Goal: Task Accomplishment & Management: Manage account settings

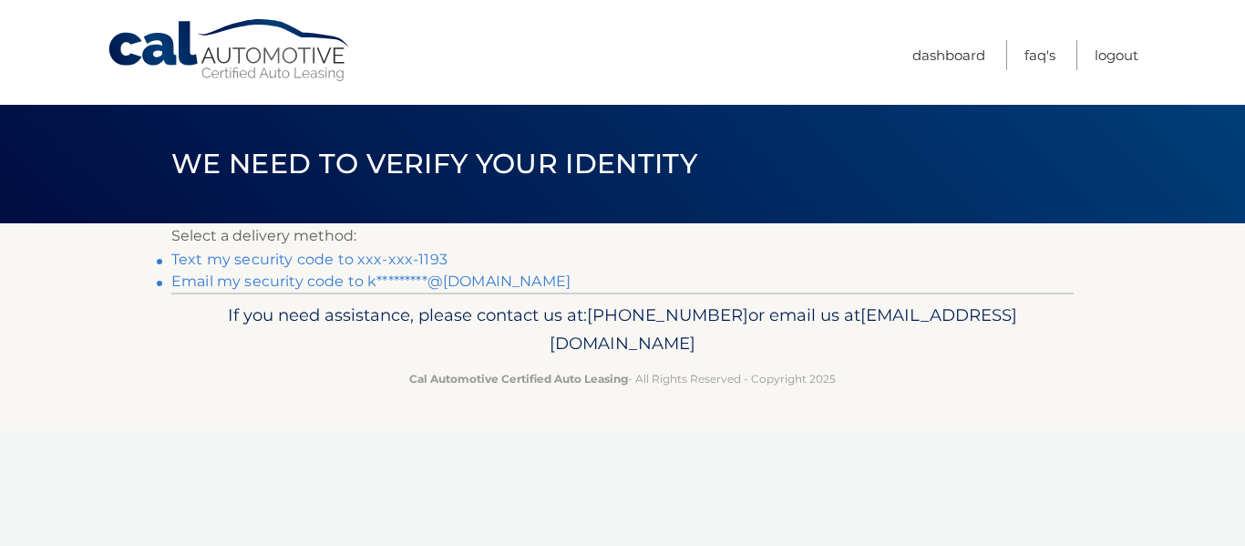
click at [326, 268] on link "Text my security code to xxx-xxx-1193" at bounding box center [309, 259] width 276 height 17
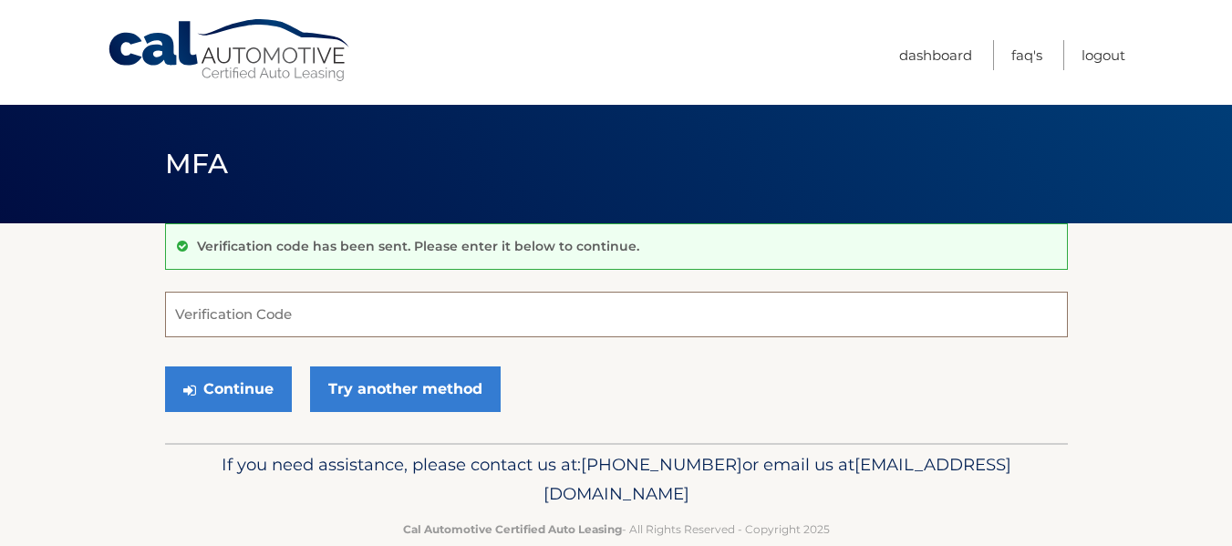
click at [206, 314] on input "Verification Code" at bounding box center [616, 315] width 903 height 46
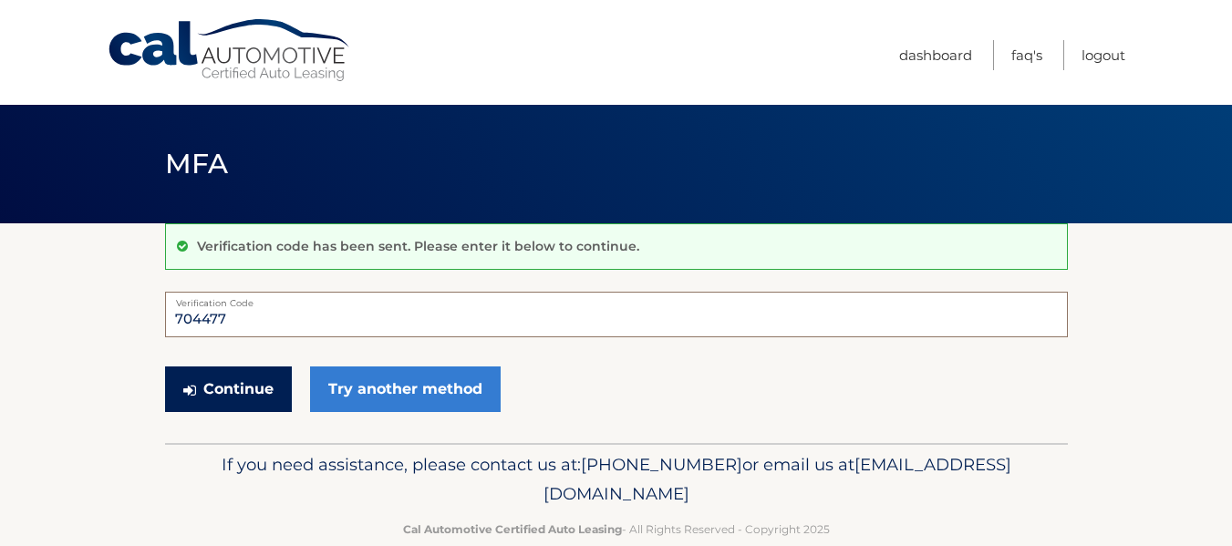
type input "704477"
click at [218, 408] on button "Continue" at bounding box center [228, 390] width 127 height 46
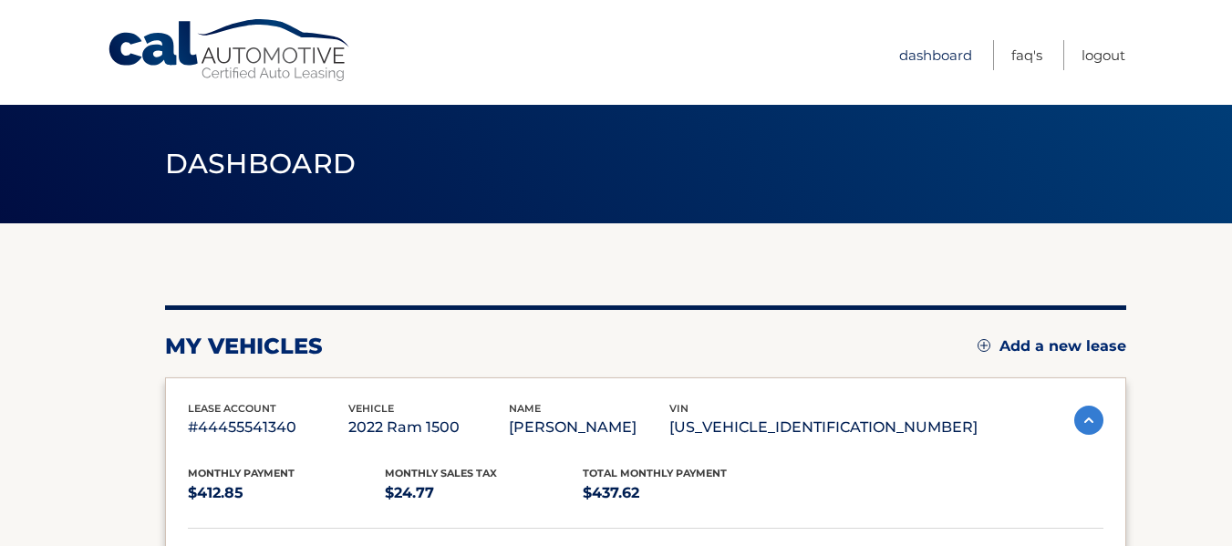
click at [913, 51] on link "Dashboard" at bounding box center [935, 55] width 73 height 30
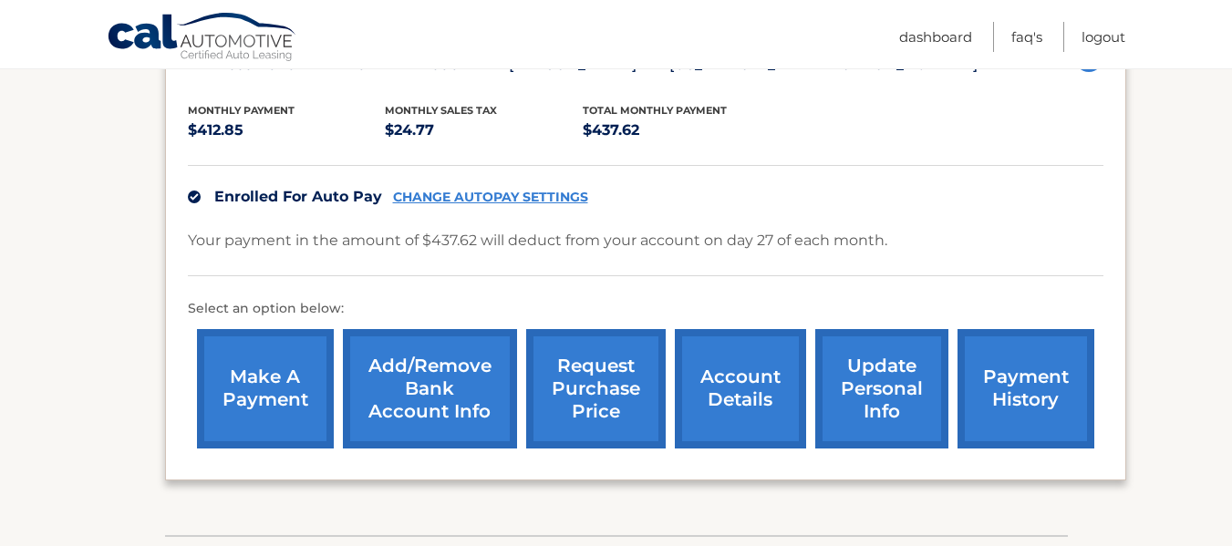
scroll to position [365, 0]
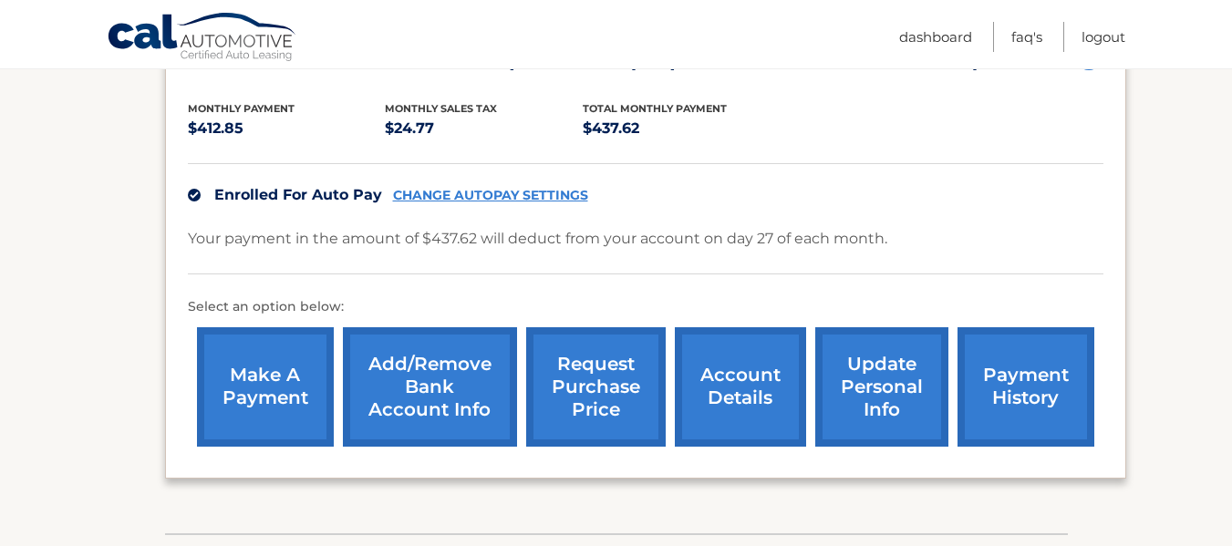
click at [746, 385] on link "account details" at bounding box center [740, 386] width 131 height 119
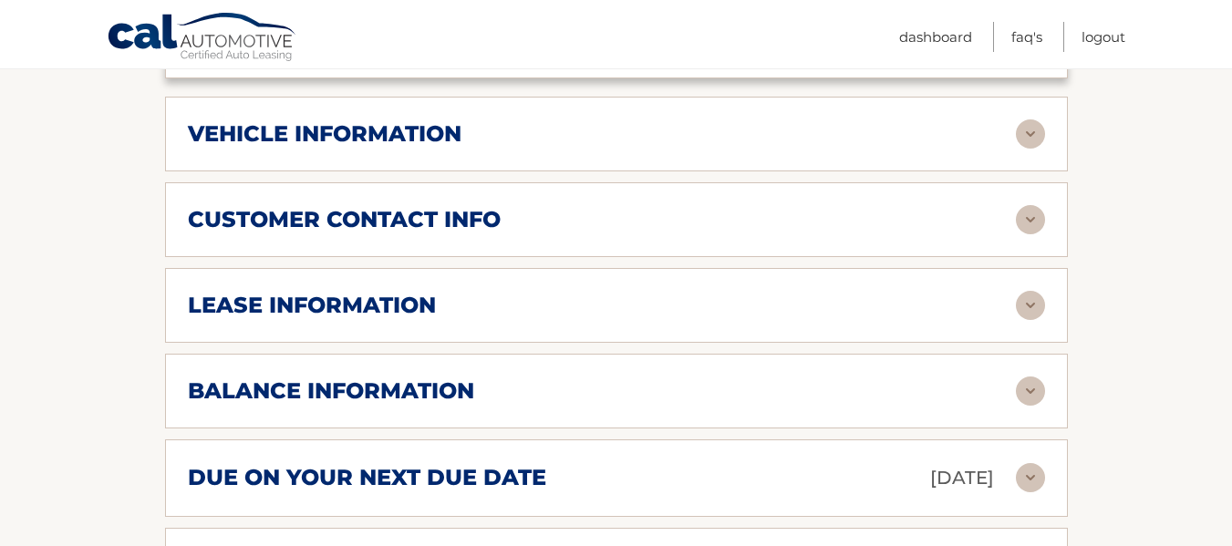
scroll to position [821, 0]
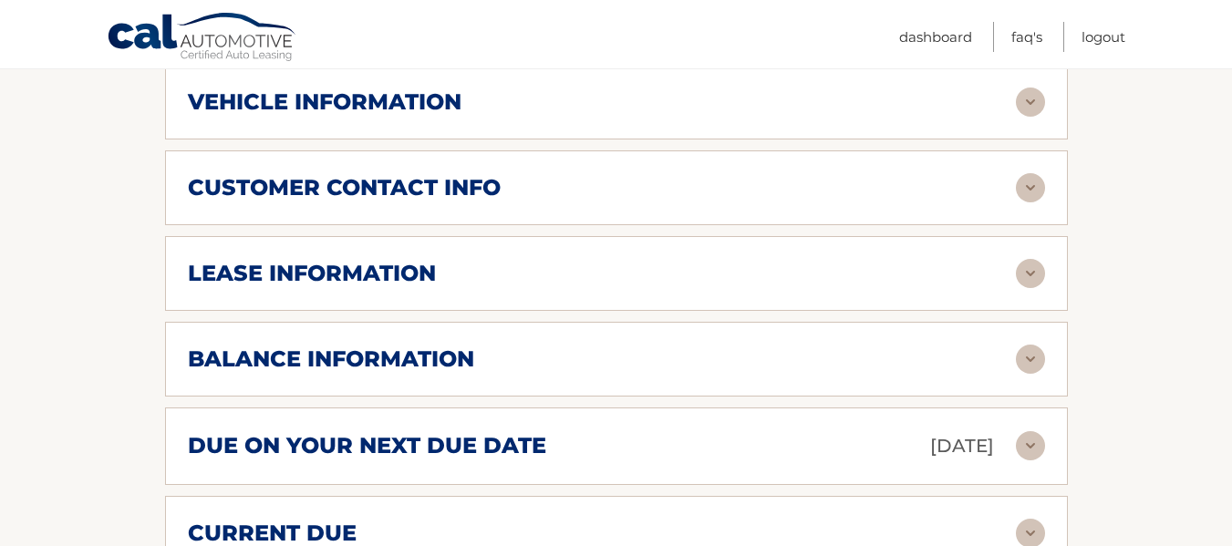
click at [1029, 288] on img at bounding box center [1030, 273] width 29 height 29
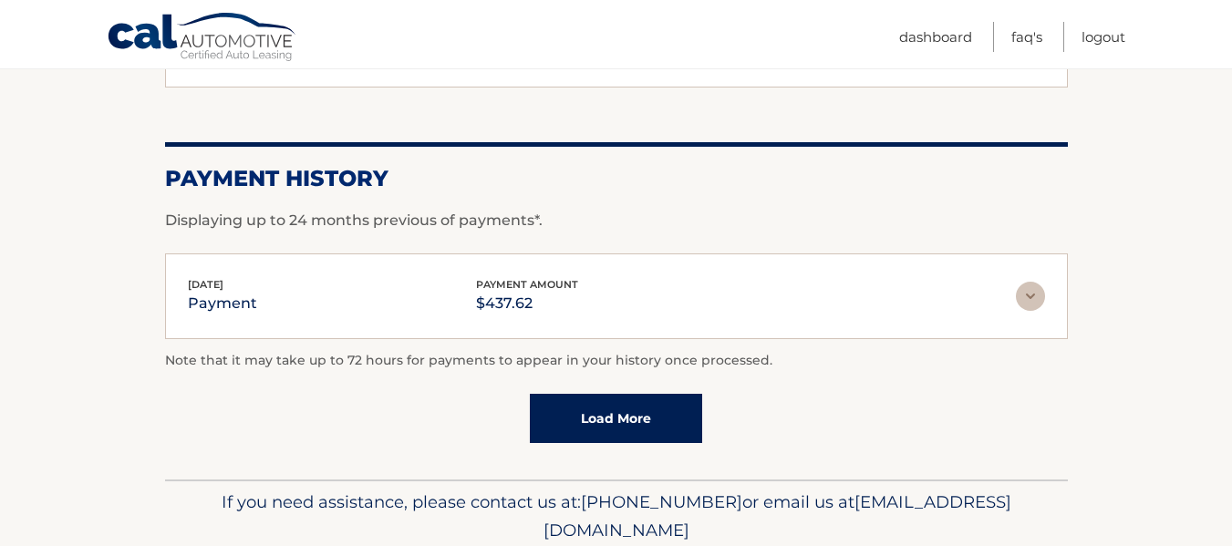
scroll to position [1487, 0]
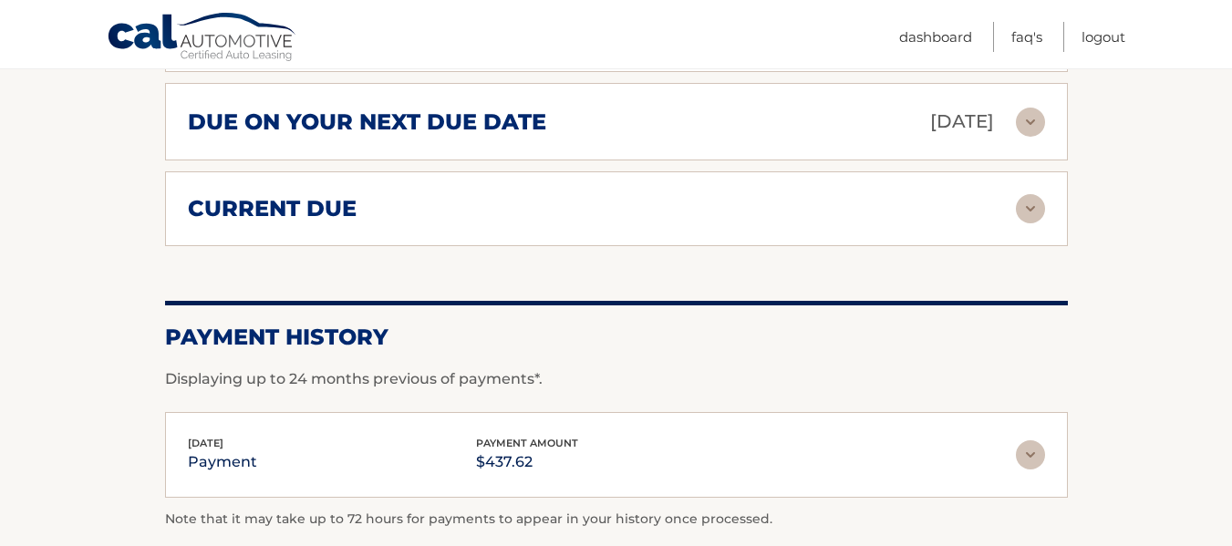
click at [1028, 223] on img at bounding box center [1030, 208] width 29 height 29
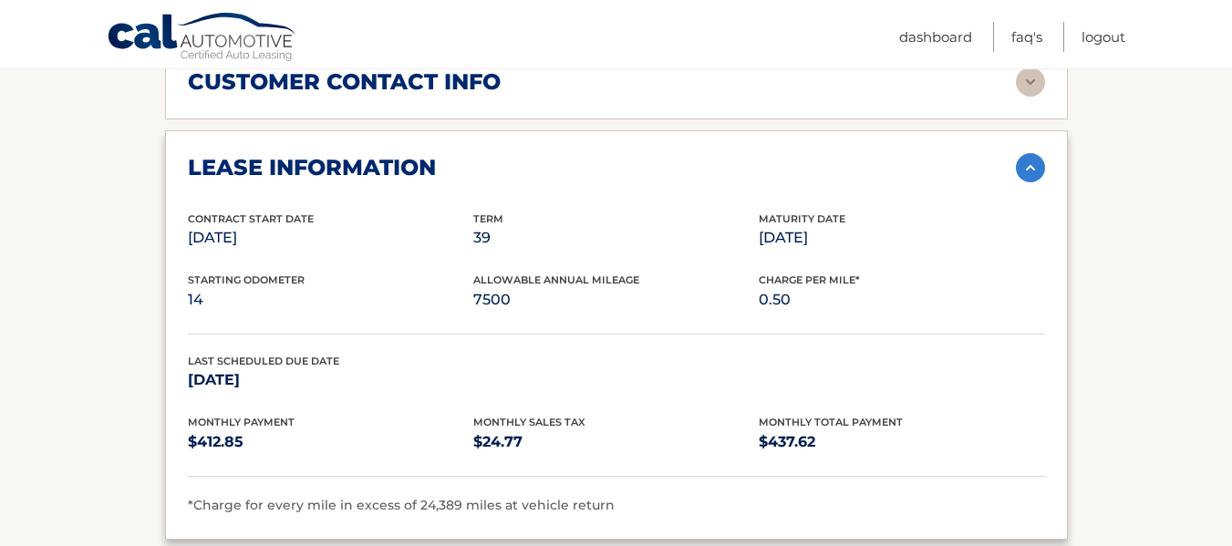
scroll to position [758, 0]
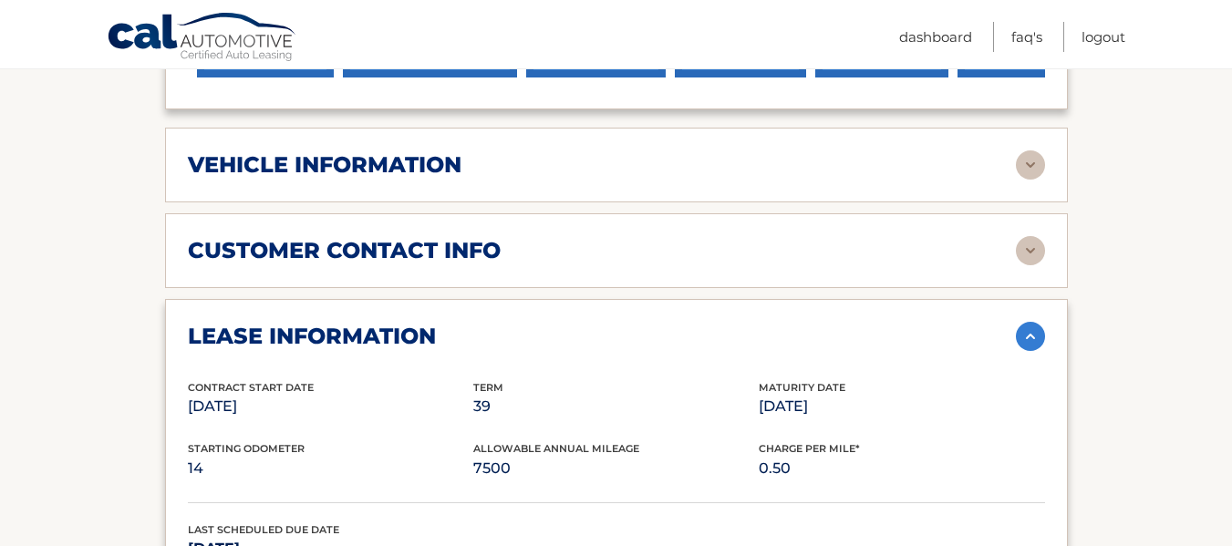
click at [1024, 180] on img at bounding box center [1030, 164] width 29 height 29
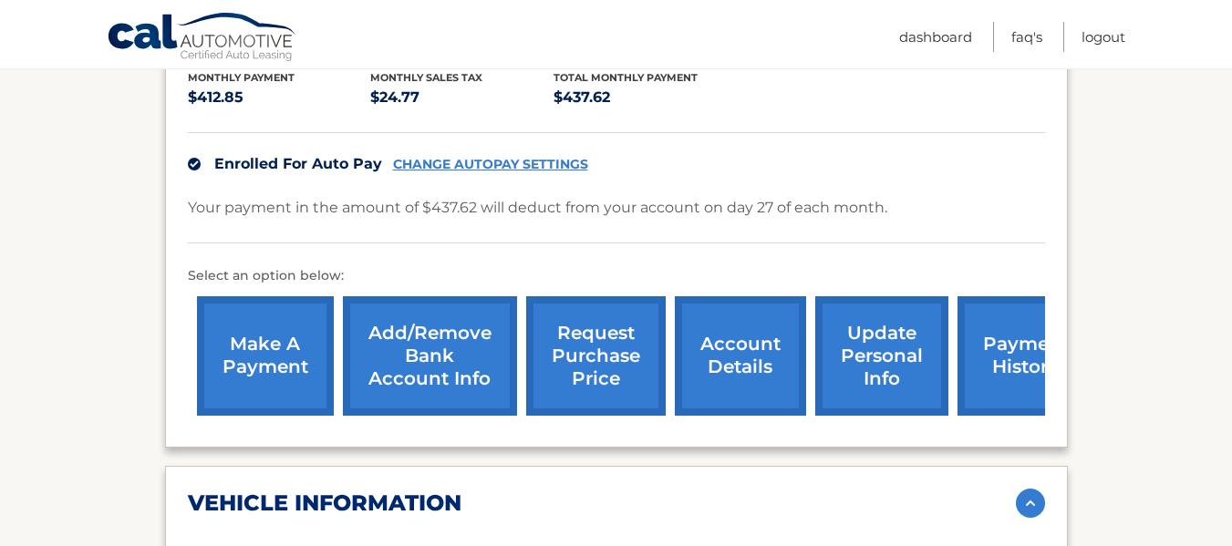
scroll to position [393, 0]
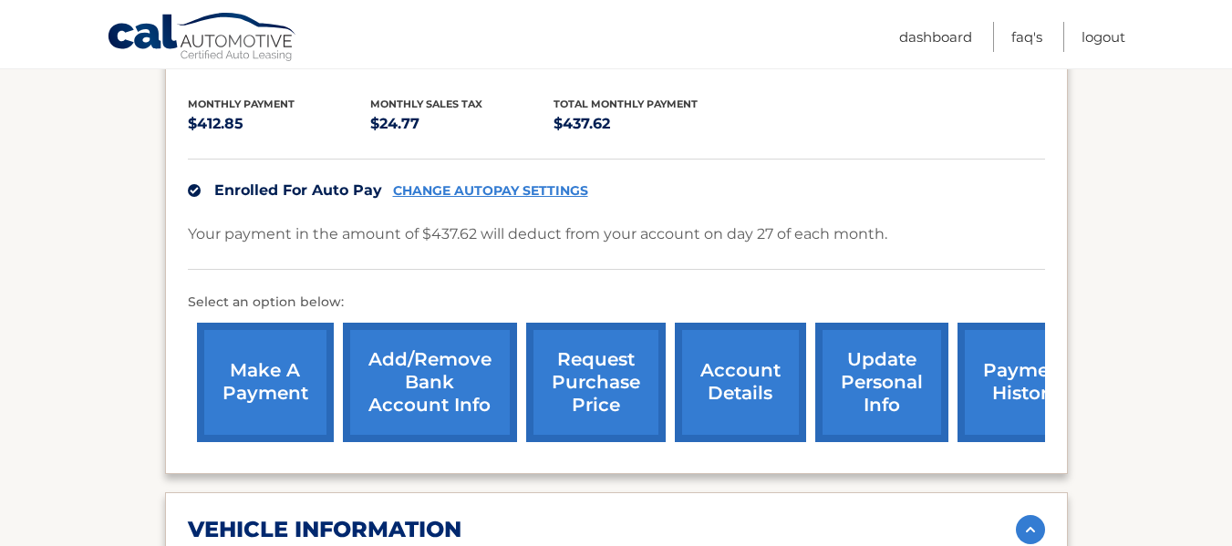
click at [893, 424] on link "update personal info" at bounding box center [881, 382] width 133 height 119
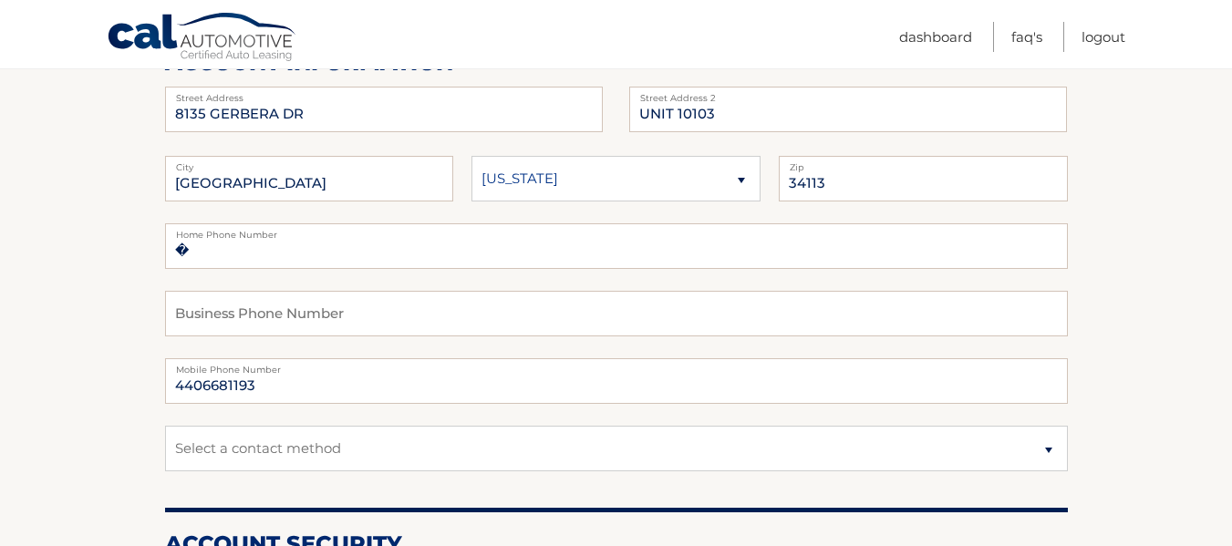
scroll to position [228, 0]
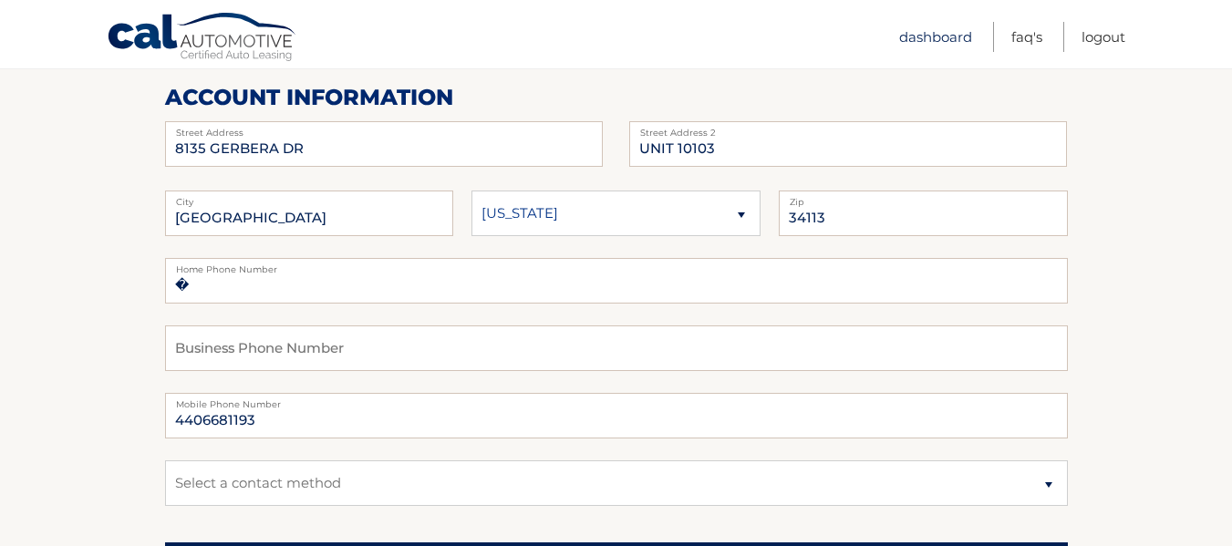
click at [899, 31] on link "Dashboard" at bounding box center [935, 37] width 73 height 30
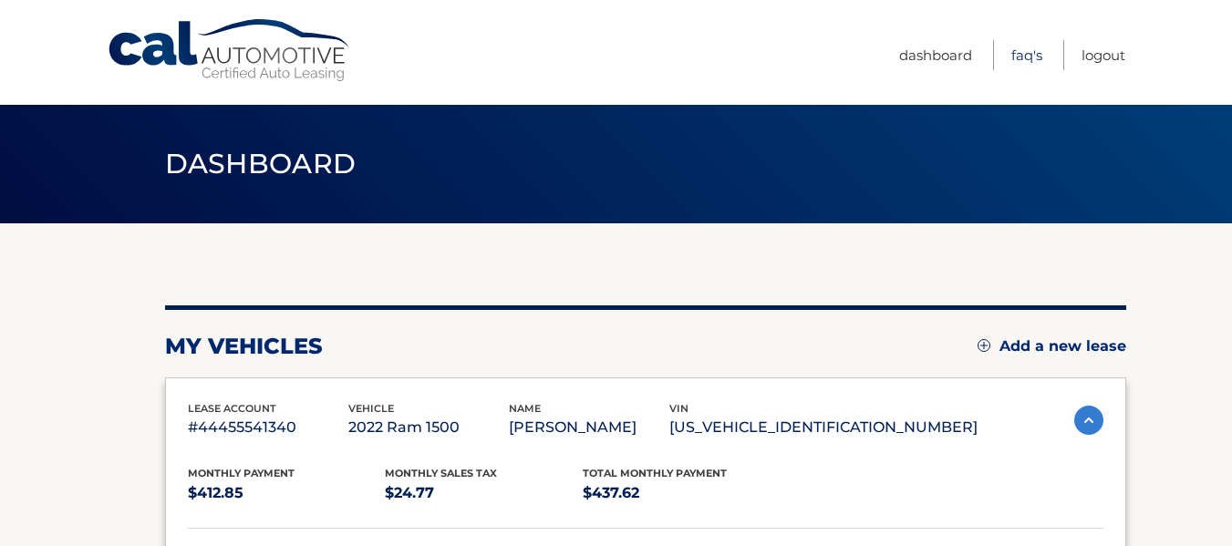
click at [1015, 59] on link "FAQ's" at bounding box center [1026, 55] width 31 height 30
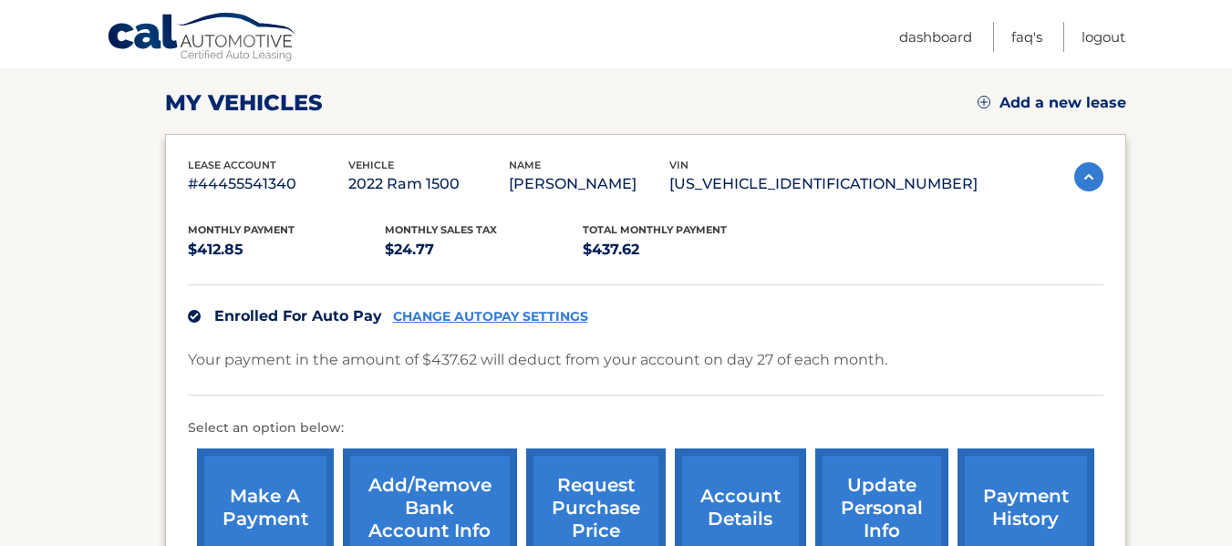
scroll to position [365, 0]
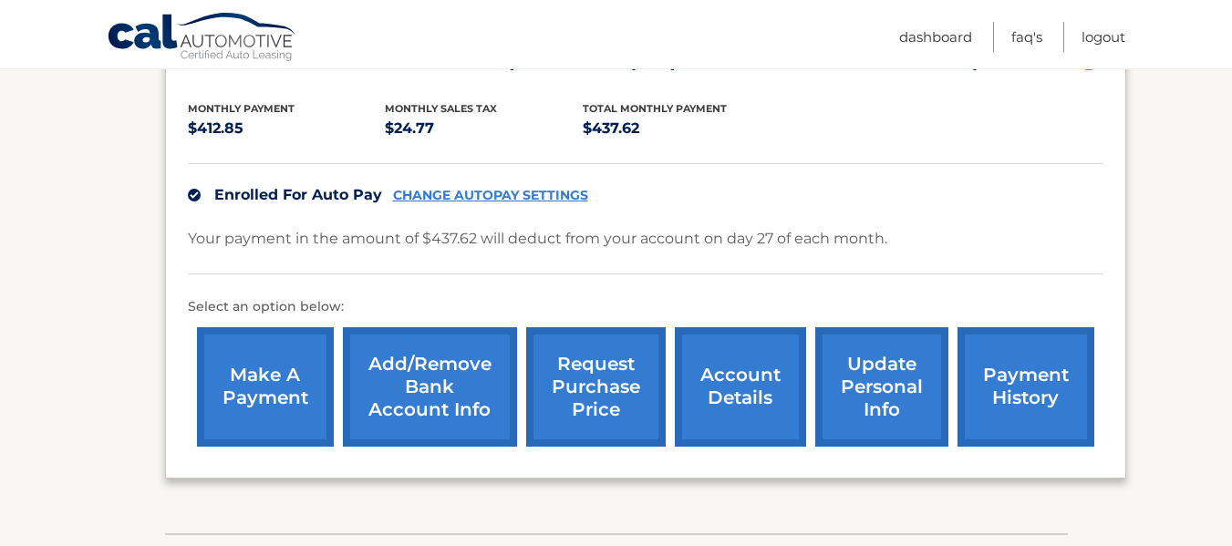
click at [607, 387] on link "request purchase price" at bounding box center [596, 386] width 140 height 119
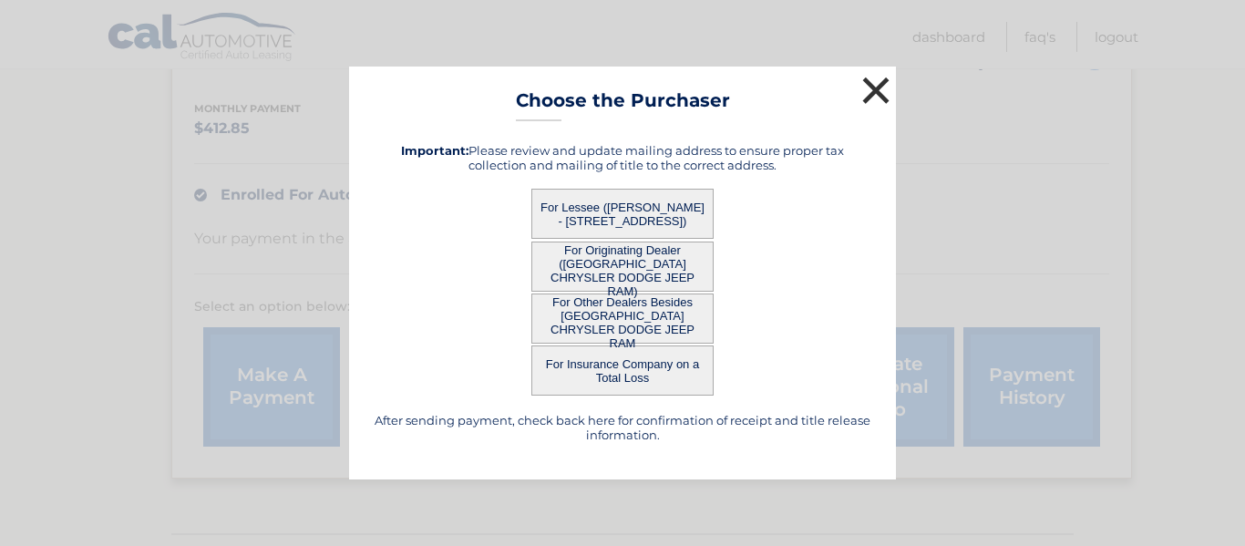
click at [874, 84] on button "×" at bounding box center [876, 90] width 36 height 36
